Goal: Find specific page/section: Find specific page/section

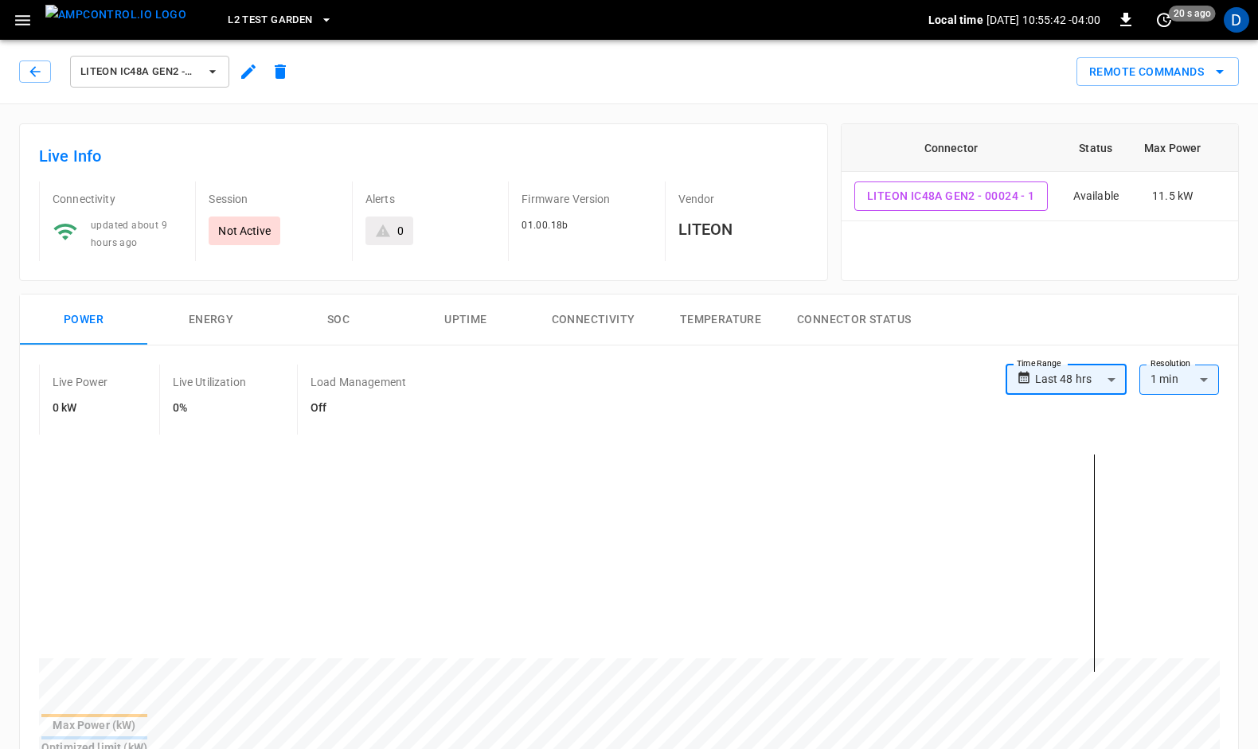
click at [215, 67] on icon "button" at bounding box center [213, 72] width 16 height 16
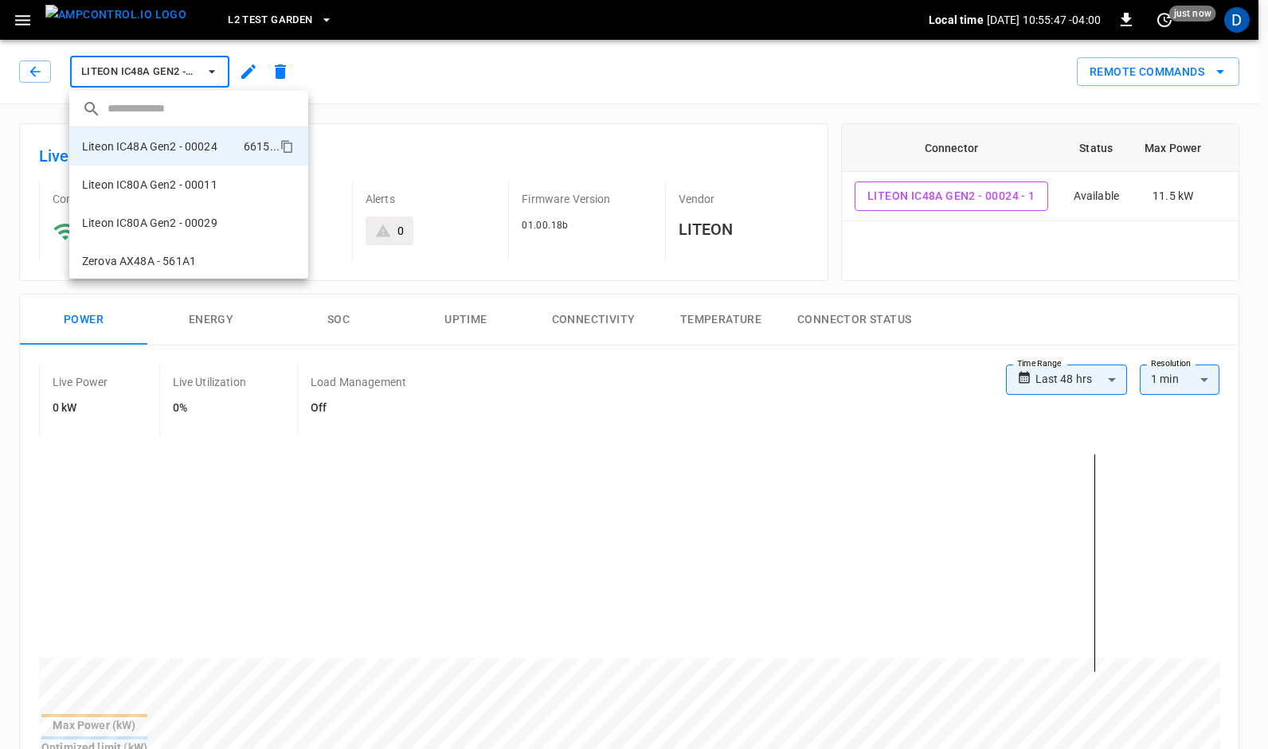
click at [1222, 24] on div at bounding box center [634, 374] width 1268 height 749
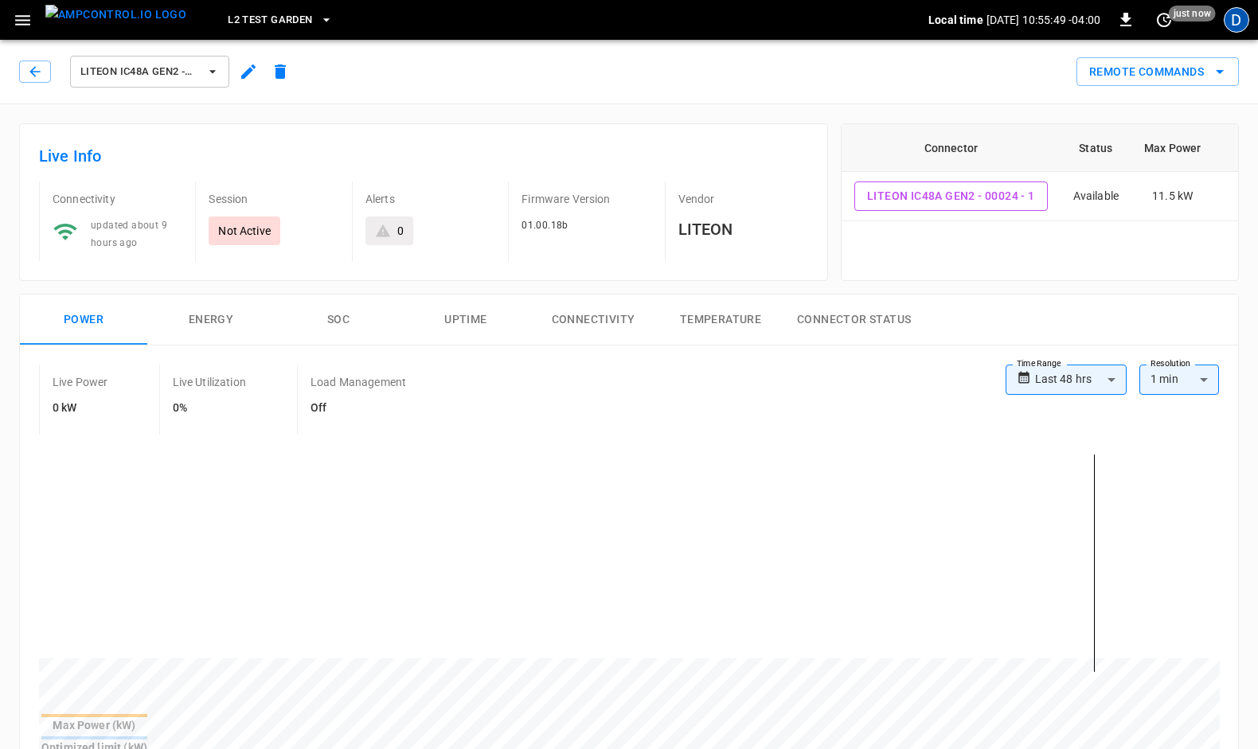
click at [1239, 21] on div "D" at bounding box center [1236, 19] width 25 height 25
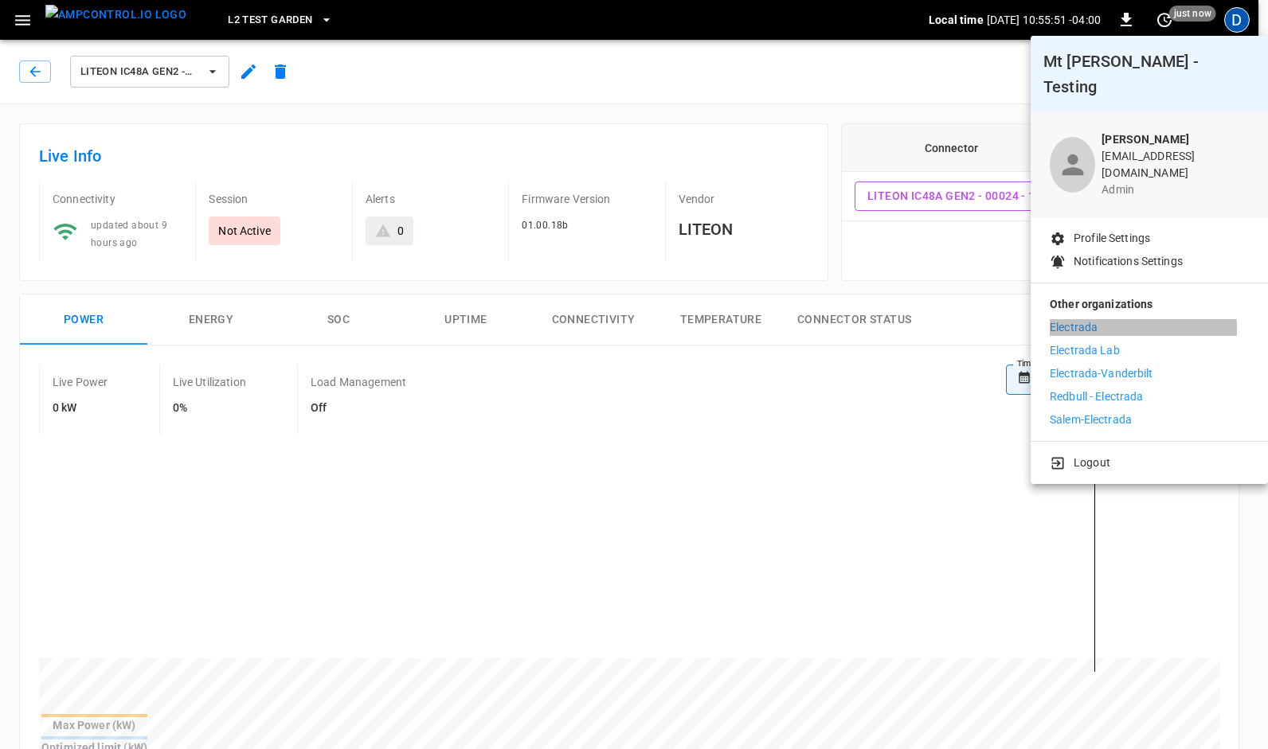
click at [1086, 319] on p "Electrada" at bounding box center [1074, 327] width 48 height 17
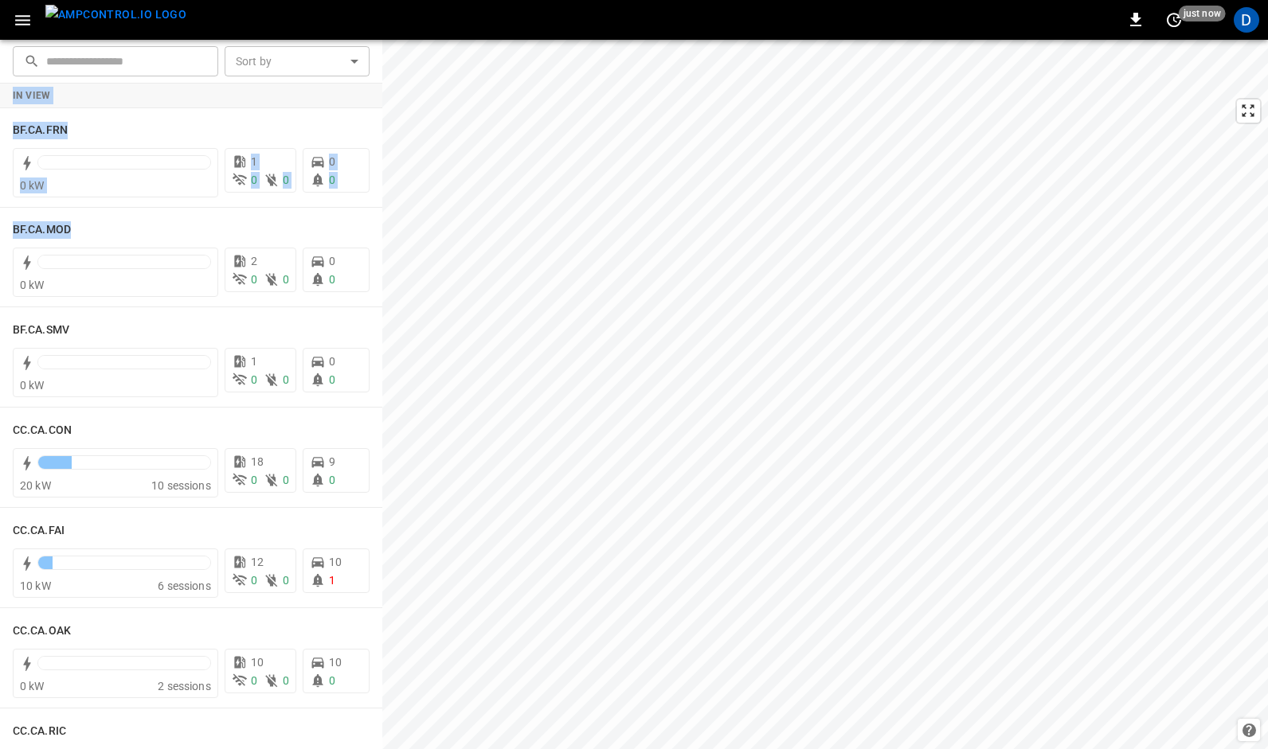
drag, startPoint x: 372, startPoint y: 225, endPoint x: 378, endPoint y: 273, distance: 48.2
click at [378, 273] on div "In View BF.CA.FRN 0 kW 1 0 0 0 0 BF.CA.MOD 0 kW 2 0 0 0 0 BF.CA.SMV 0 kW 1 0 0 …" at bounding box center [191, 417] width 382 height 667
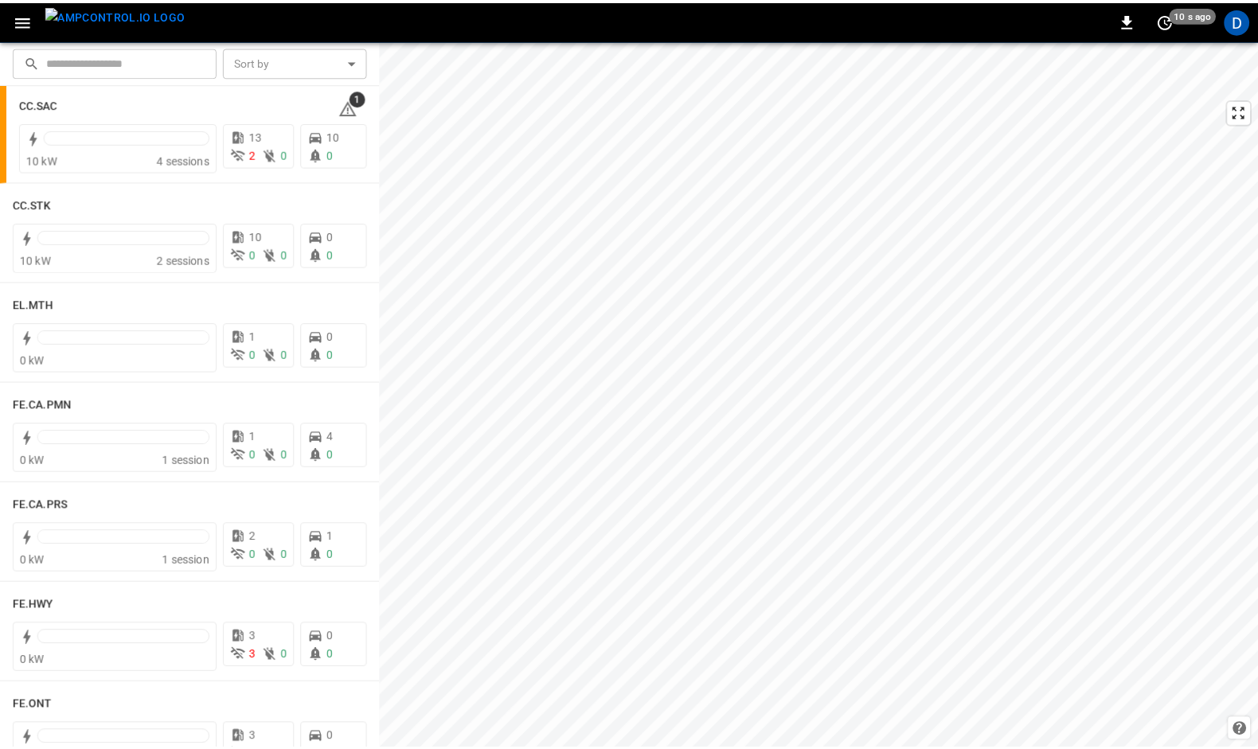
scroll to position [1171, 0]
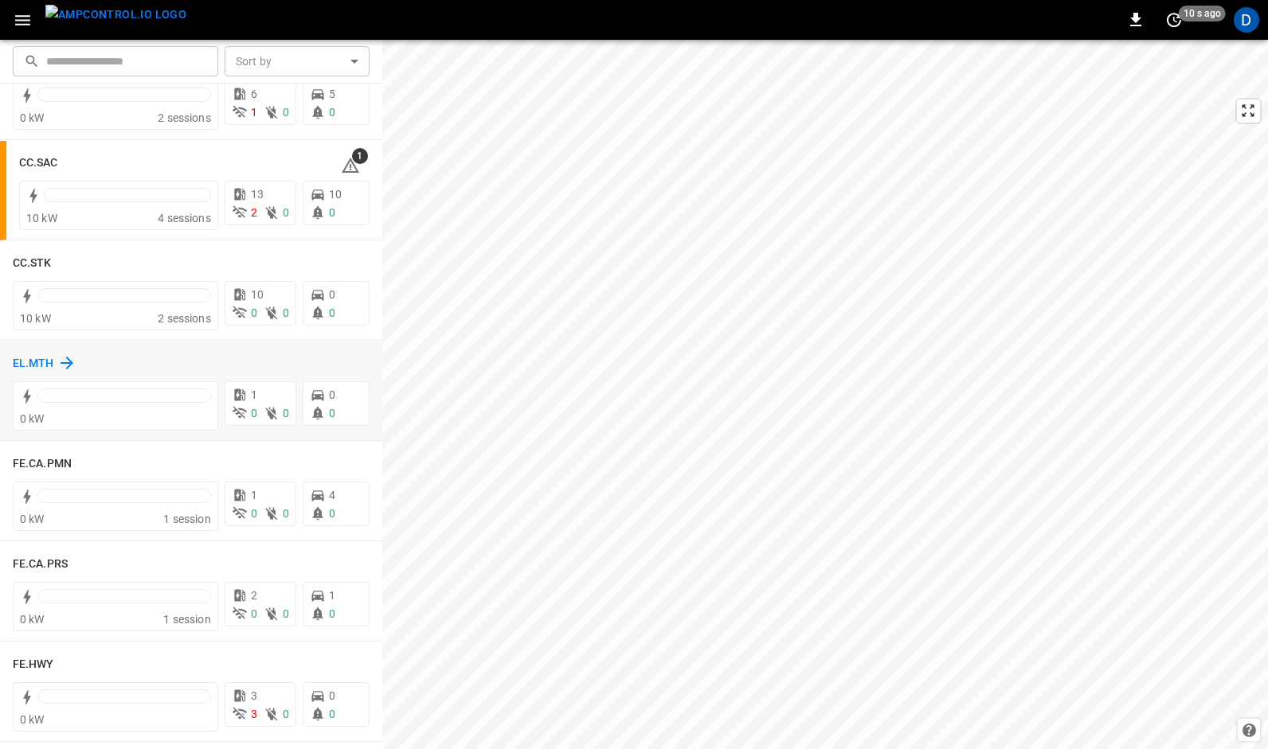
click at [27, 358] on h6 "EL.MTH" at bounding box center [33, 364] width 41 height 18
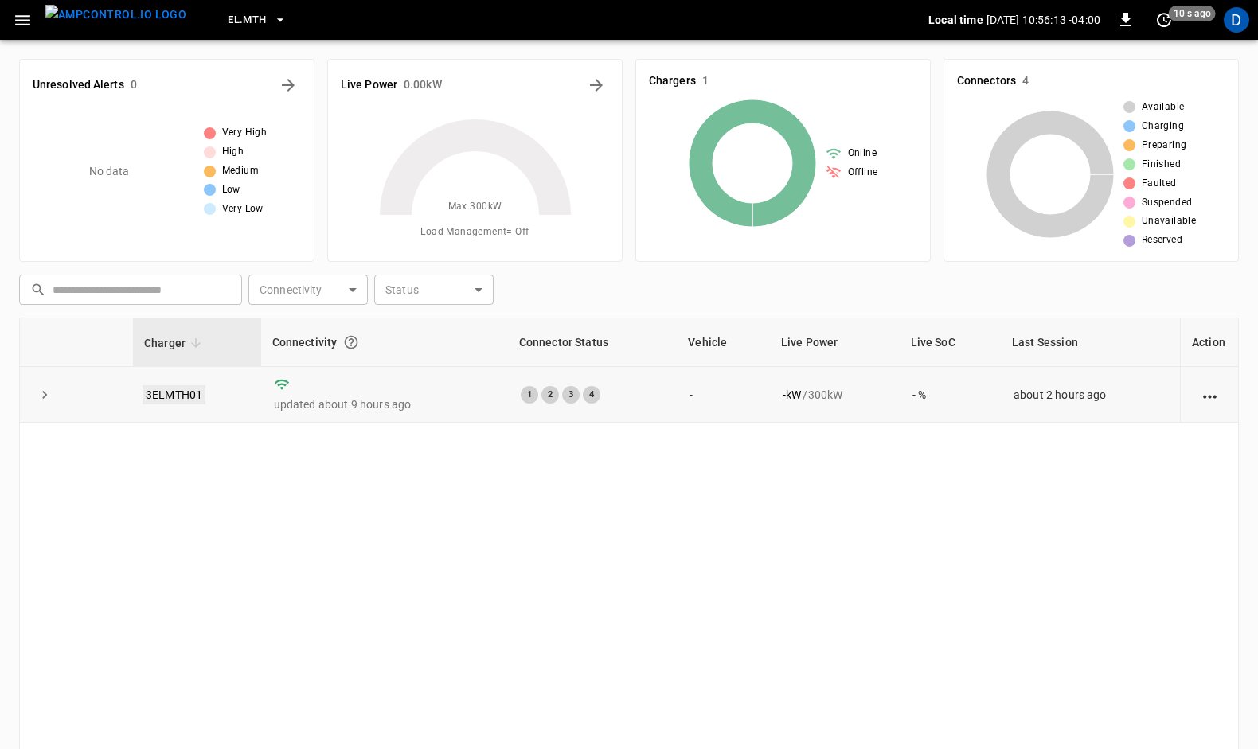
click at [162, 391] on link "3ELMTH01" at bounding box center [174, 394] width 63 height 19
